Goal: Information Seeking & Learning: Learn about a topic

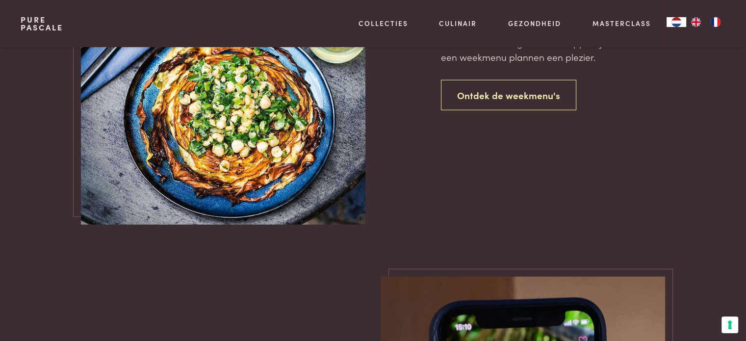
scroll to position [2305, 0]
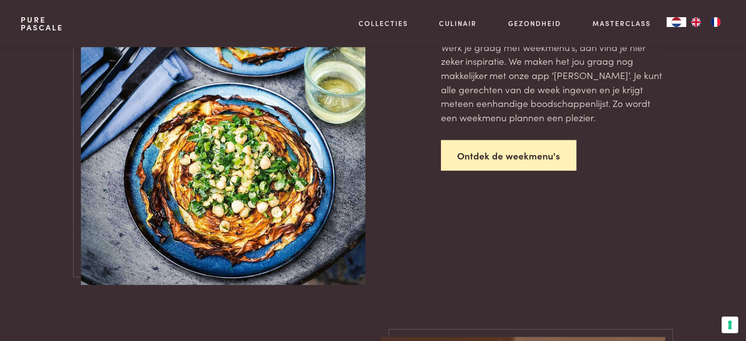
click at [483, 156] on link "Ontdek de weekmenu's" at bounding box center [508, 155] width 135 height 31
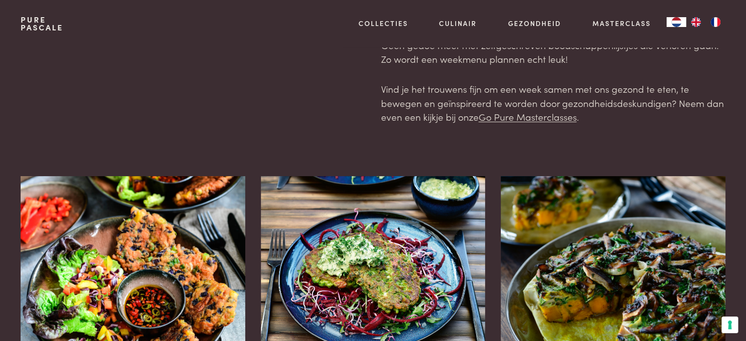
scroll to position [196, 0]
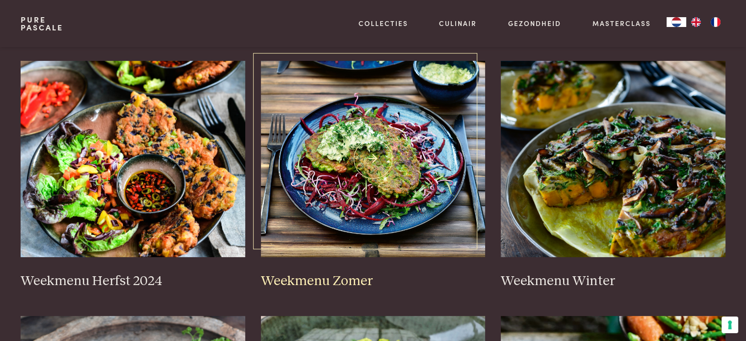
click at [397, 169] on img at bounding box center [373, 159] width 225 height 196
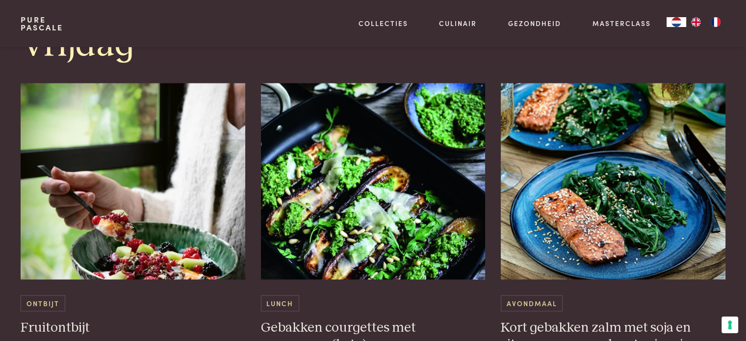
scroll to position [2158, 0]
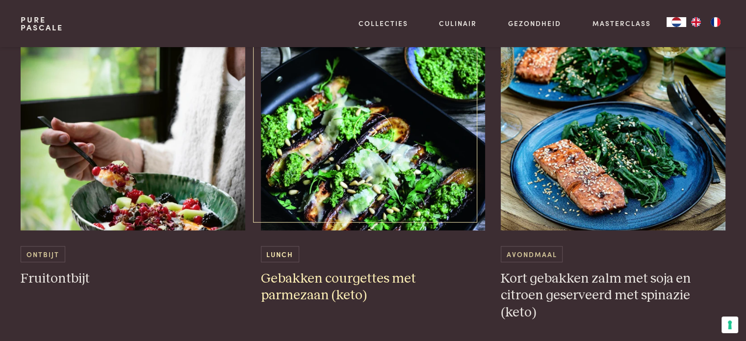
click at [448, 200] on img at bounding box center [373, 132] width 225 height 196
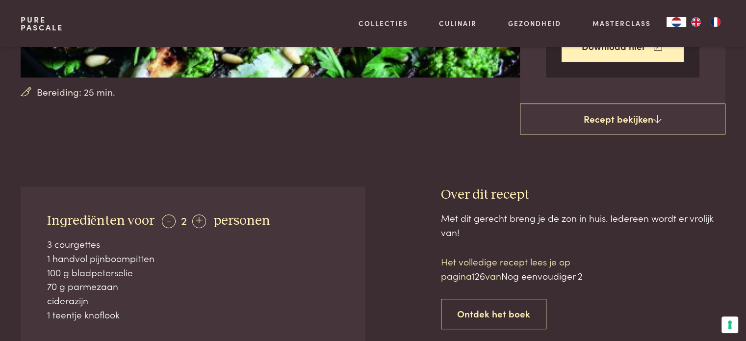
scroll to position [343, 0]
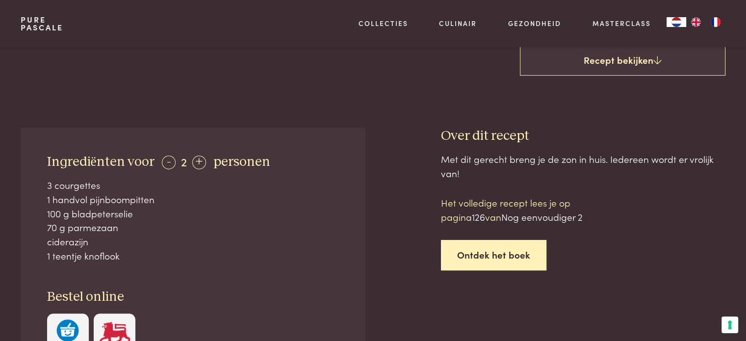
click at [496, 253] on link "Ontdek het boek" at bounding box center [493, 255] width 105 height 31
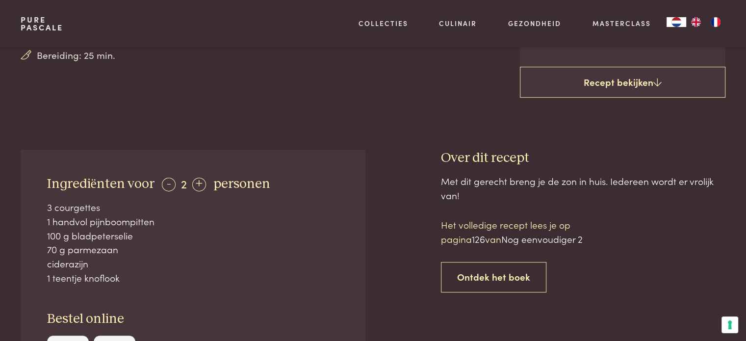
scroll to position [373, 0]
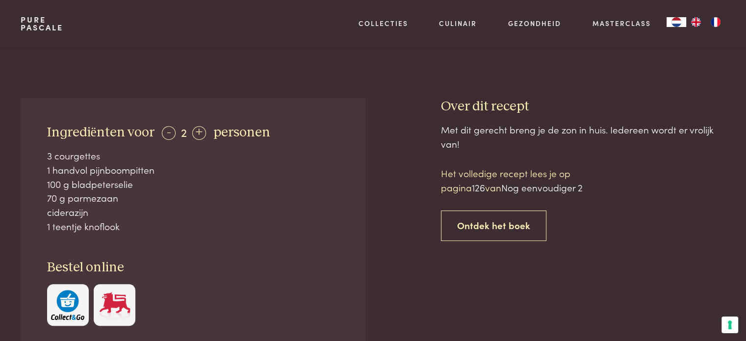
drag, startPoint x: 75, startPoint y: 36, endPoint x: 543, endPoint y: 72, distance: 469.3
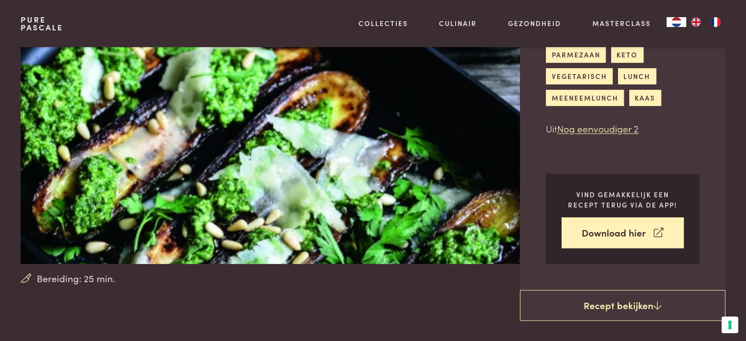
scroll to position [0, 0]
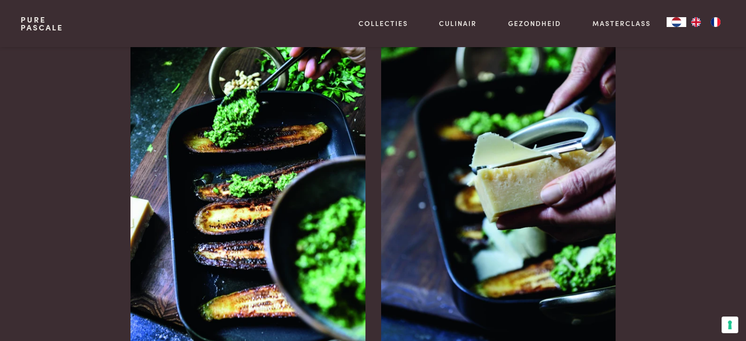
scroll to position [961, 0]
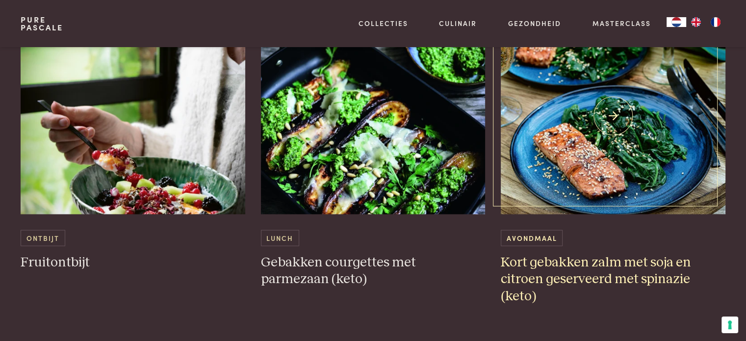
scroll to position [2158, 0]
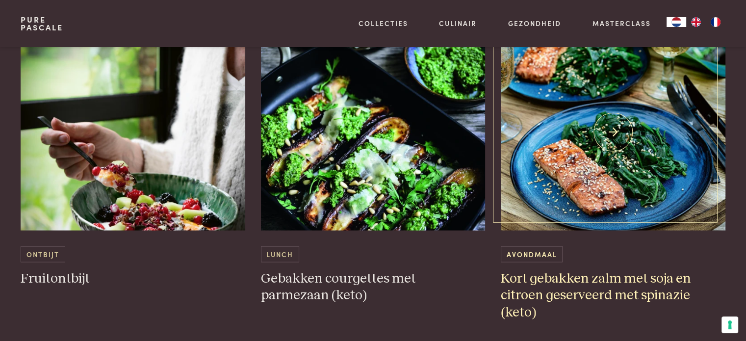
click at [633, 278] on h3 "Kort gebakken zalm met soja en citroen geserveerd met spinazie (keto)" at bounding box center [613, 295] width 225 height 51
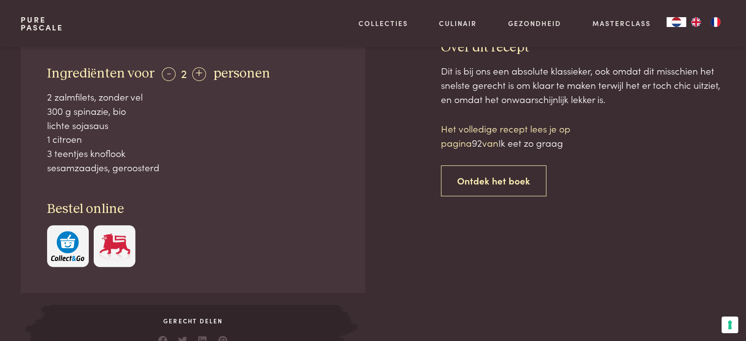
scroll to position [294, 0]
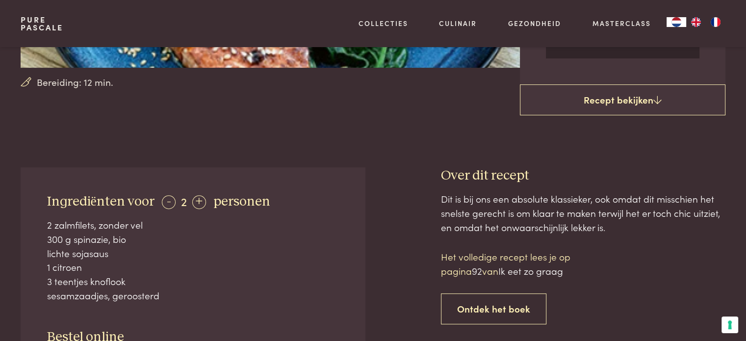
click at [405, 167] on div at bounding box center [403, 327] width 44 height 320
drag, startPoint x: 405, startPoint y: 159, endPoint x: 410, endPoint y: 168, distance: 9.9
click at [405, 167] on div at bounding box center [403, 327] width 44 height 320
click at [410, 168] on div at bounding box center [403, 327] width 44 height 320
drag, startPoint x: 410, startPoint y: 168, endPoint x: 409, endPoint y: 201, distance: 33.4
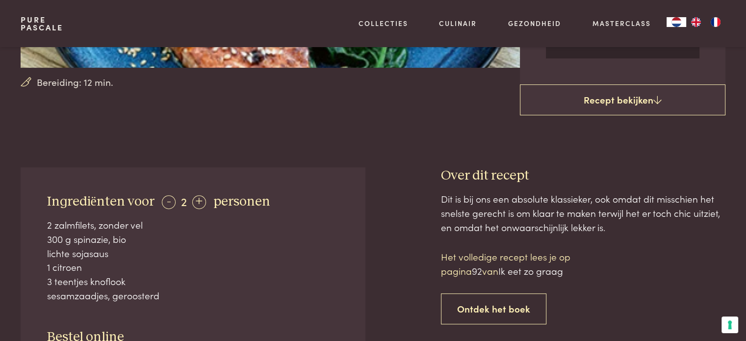
click at [410, 196] on div at bounding box center [403, 327] width 44 height 320
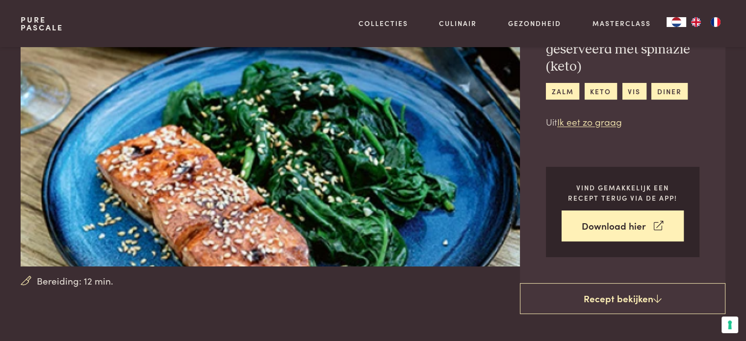
scroll to position [49, 0]
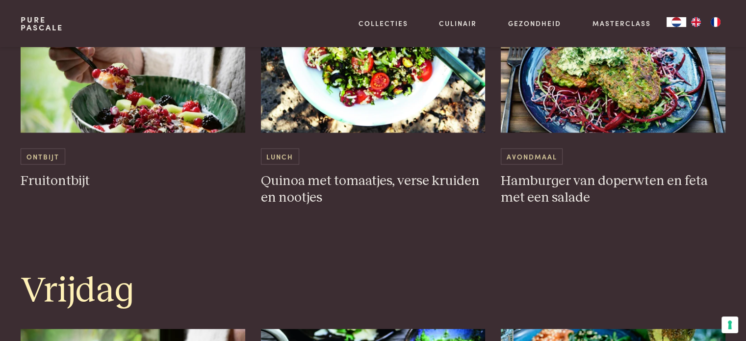
scroll to position [1815, 0]
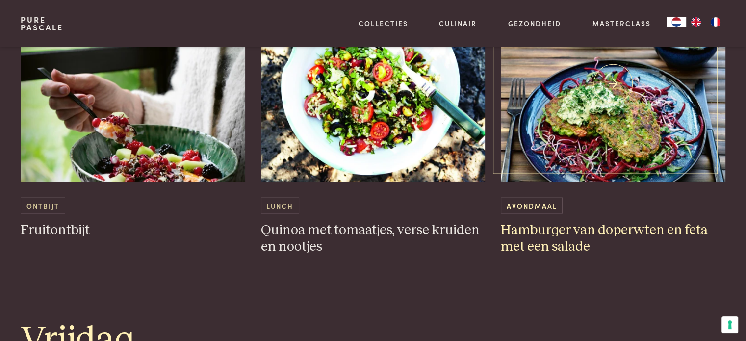
click at [630, 117] on img at bounding box center [613, 83] width 225 height 196
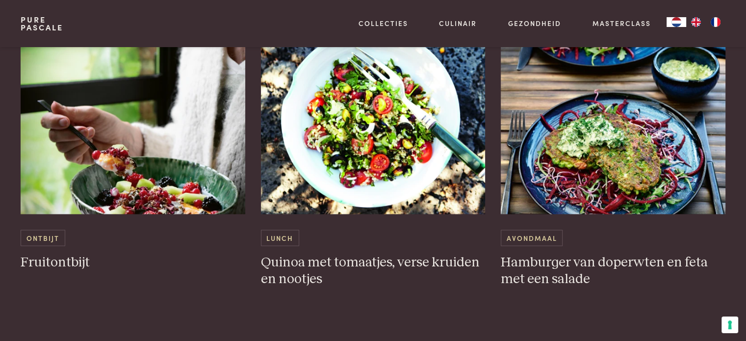
scroll to position [1766, 0]
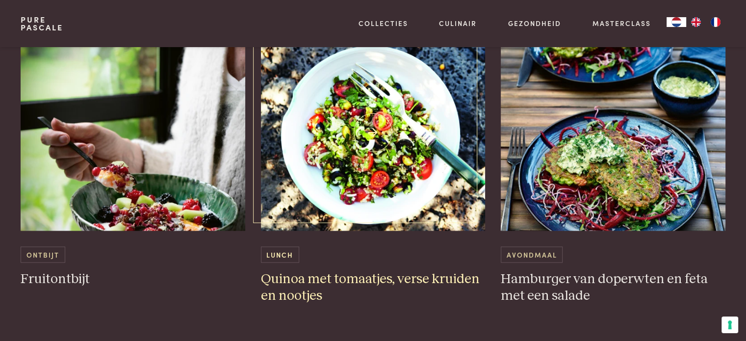
click at [318, 150] on img at bounding box center [373, 132] width 225 height 196
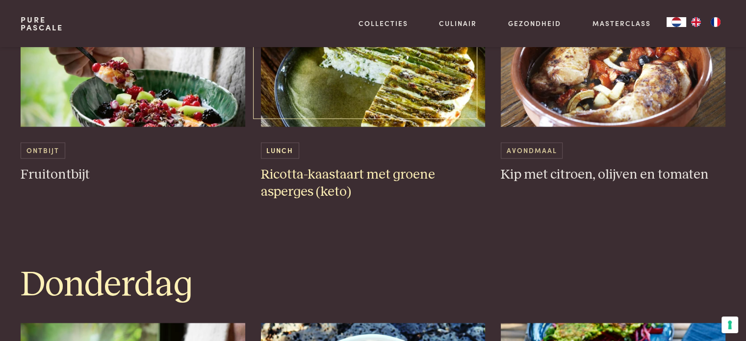
scroll to position [1471, 0]
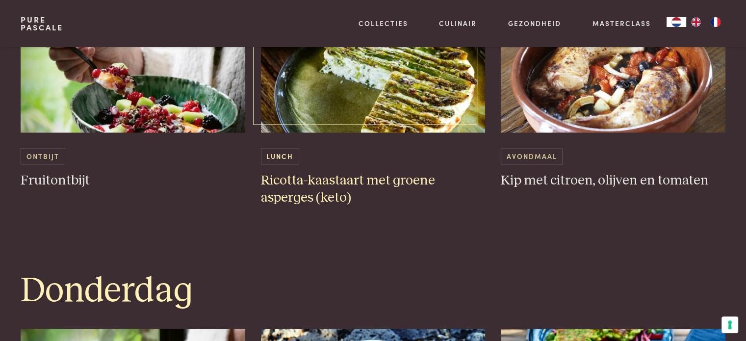
click at [336, 75] on img at bounding box center [373, 34] width 225 height 196
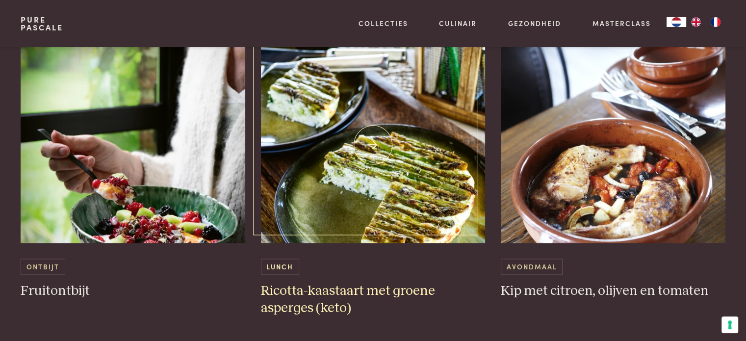
scroll to position [1226, 0]
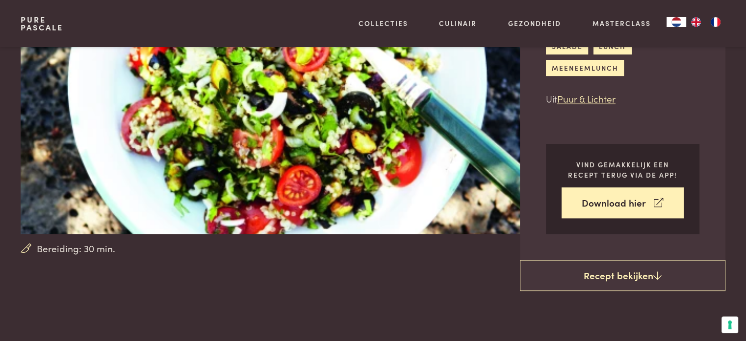
scroll to position [98, 0]
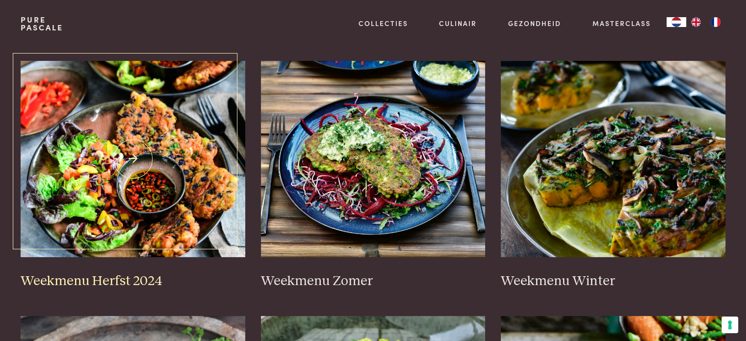
click at [138, 170] on img at bounding box center [133, 159] width 225 height 196
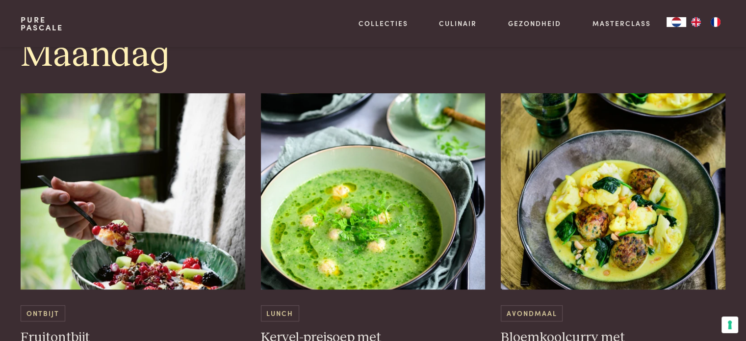
scroll to position [540, 0]
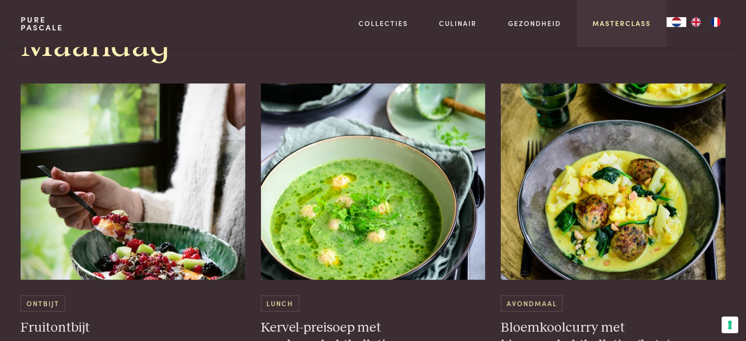
click at [632, 26] on link "Masterclass" at bounding box center [621, 23] width 58 height 10
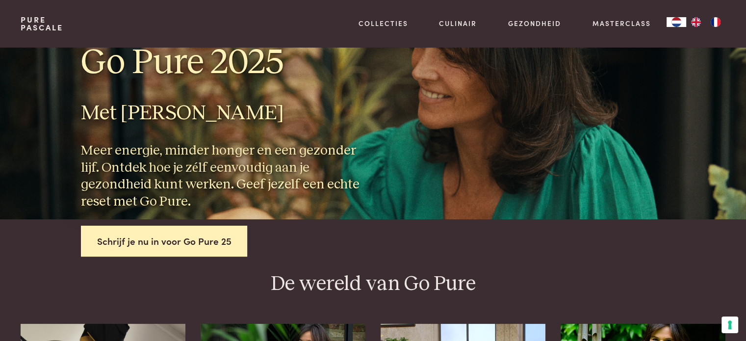
scroll to position [98, 0]
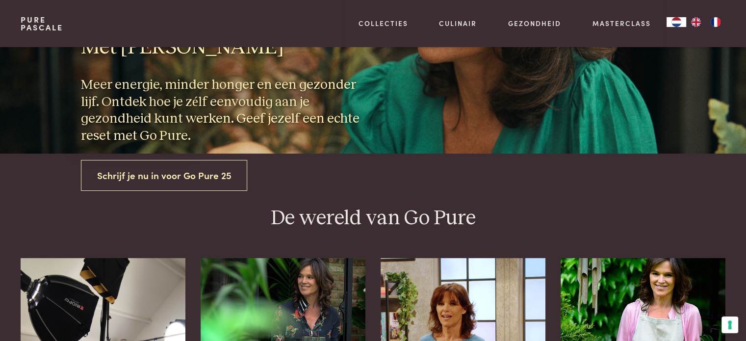
click at [192, 174] on link "Schrijf je nu in voor Go Pure 25" at bounding box center [164, 175] width 167 height 31
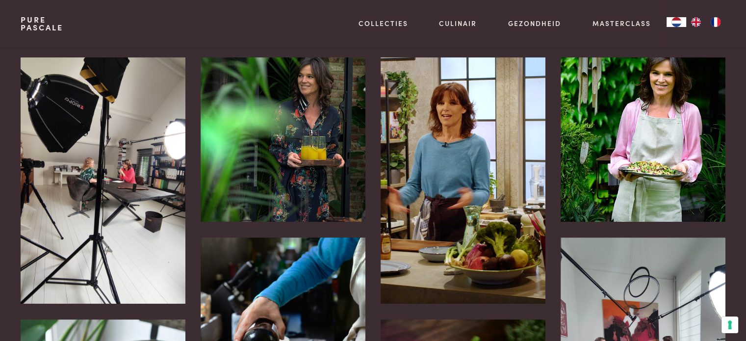
scroll to position [294, 0]
